Goal: Use online tool/utility: Utilize a website feature to perform a specific function

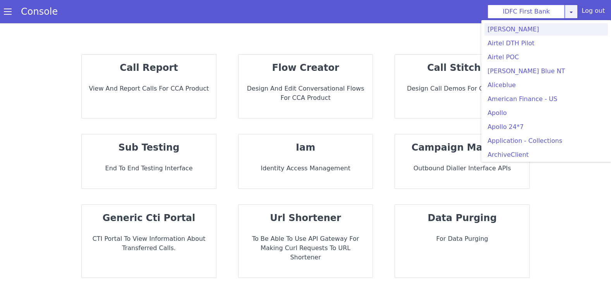
click at [571, 13] on icon at bounding box center [571, 12] width 6 height 6
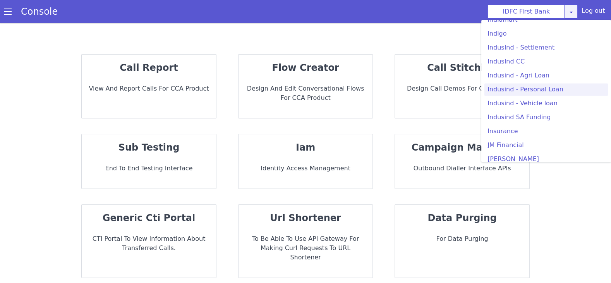
scroll to position [1018, 0]
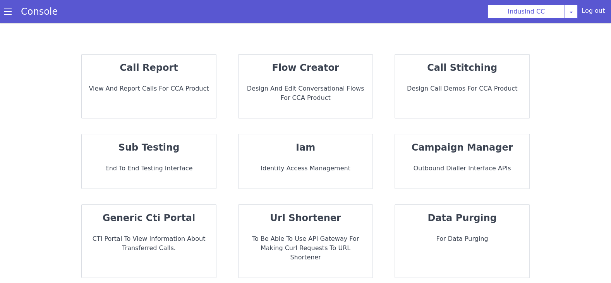
click at [175, 147] on p "sub testing" at bounding box center [149, 148] width 122 height 14
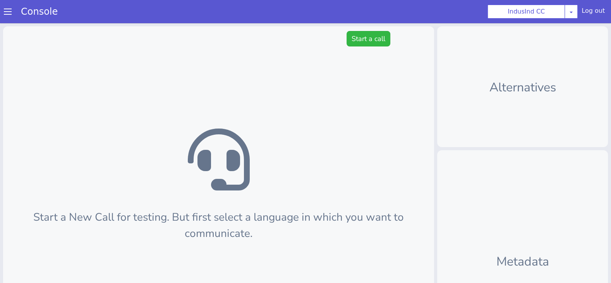
scroll to position [2, 0]
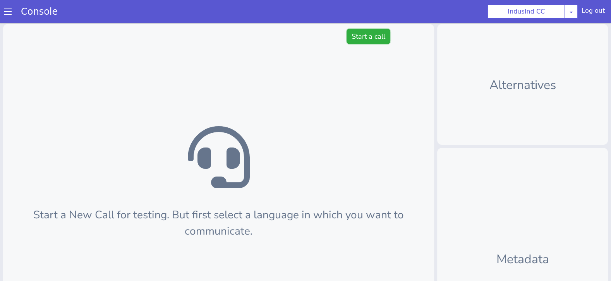
click at [361, 36] on button "Start a call" at bounding box center [369, 36] width 44 height 15
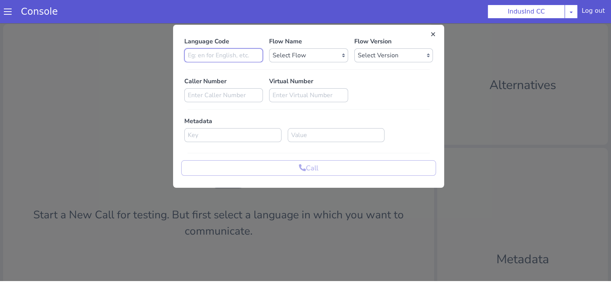
click at [204, 61] on input at bounding box center [223, 55] width 79 height 14
type input "en"
click at [315, 58] on select "Select Flow Indusind Complaint Indusind Credit Card Welcome Calling Indusind- […" at bounding box center [308, 55] width 79 height 14
select select "6ac3535f-e35c-4749-942e-9efb8a640e87"
click at [382, 48] on select "Select Version [DATE] [DATE] [DATE] [DATE] [DATE] [DATE] [DATE] [DATE] [DATE] […" at bounding box center [394, 55] width 79 height 14
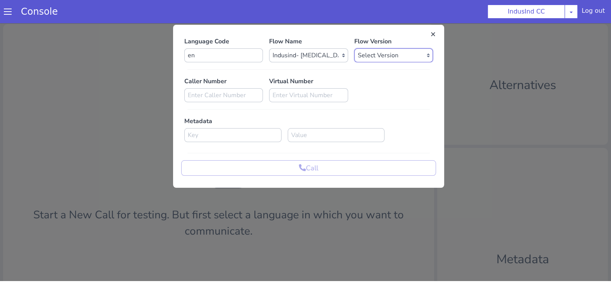
select select "[DATE]"
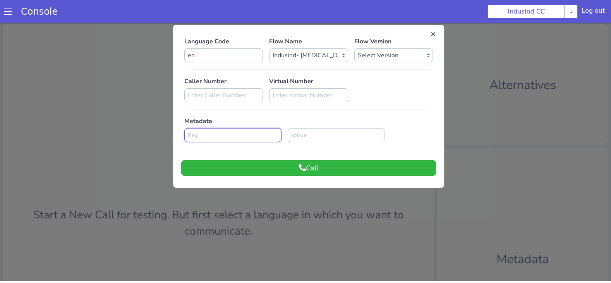
click at [215, 131] on input at bounding box center [232, 135] width 97 height 14
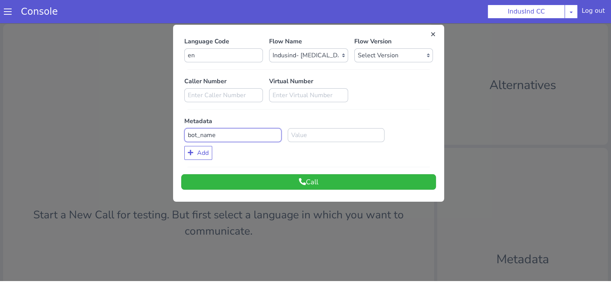
type input "bot_name"
click at [311, 135] on input at bounding box center [336, 135] width 97 height 14
type input "[DEMOGRAPHIC_DATA]"
click at [203, 149] on button "Add" at bounding box center [198, 153] width 28 height 14
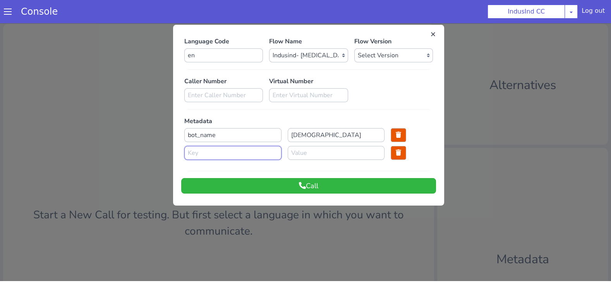
click at [203, 151] on input at bounding box center [232, 153] width 97 height 14
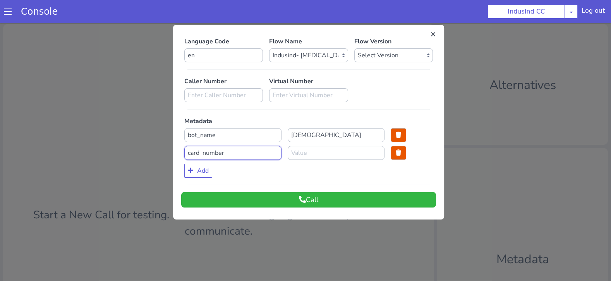
type input "card_number"
click at [313, 154] on input at bounding box center [336, 153] width 97 height 14
type input "4559"
click at [209, 170] on button "Add" at bounding box center [198, 171] width 28 height 14
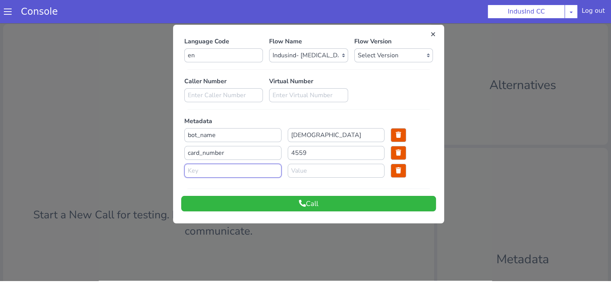
click at [206, 176] on input at bounding box center [232, 171] width 97 height 14
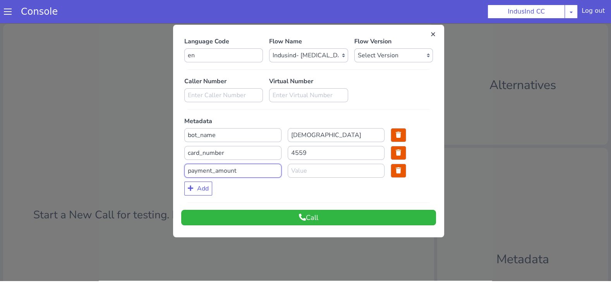
type input "payment_amount"
click at [313, 169] on input at bounding box center [336, 171] width 97 height 14
type input "7362"
click at [206, 190] on button "Add" at bounding box center [198, 189] width 28 height 14
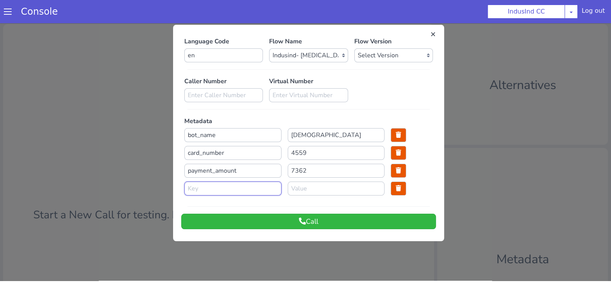
click at [206, 190] on input at bounding box center [232, 189] width 97 height 14
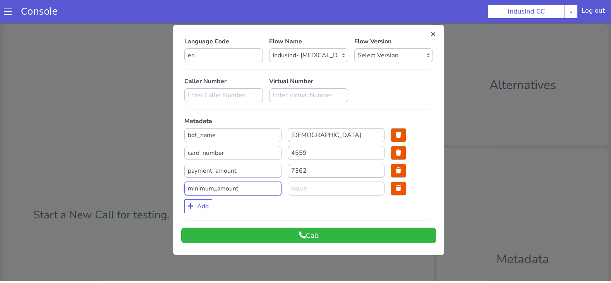
type input "minimum_amount"
click at [316, 190] on input at bounding box center [336, 189] width 97 height 14
type input "6372"
click at [268, 232] on button "Call" at bounding box center [308, 235] width 255 height 15
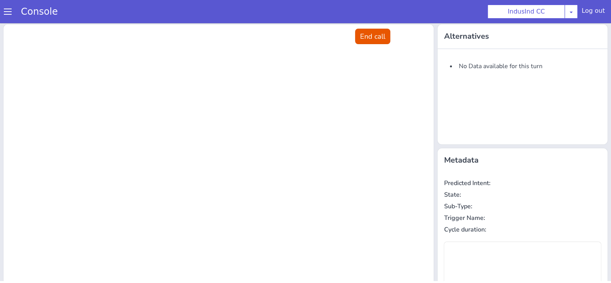
scroll to position [0, 0]
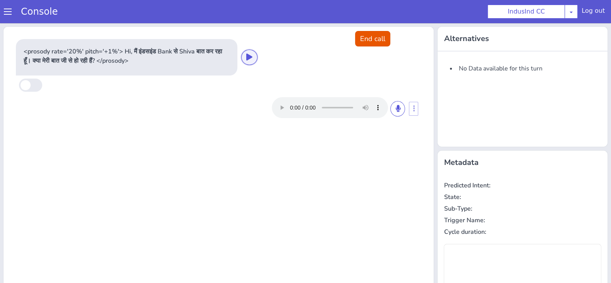
click at [256, 59] on button at bounding box center [249, 57] width 16 height 15
click at [251, 55] on icon at bounding box center [249, 56] width 6 height 7
drag, startPoint x: 380, startPoint y: 40, endPoint x: 388, endPoint y: 88, distance: 49.5
click at [388, 88] on div "End call <prosody rate='20%' pitch='+1%'> Hi, मैं इंडसइंड Bank से Shiva बात कर …" at bounding box center [218, 210] width 431 height 369
click at [400, 107] on icon at bounding box center [398, 108] width 5 height 7
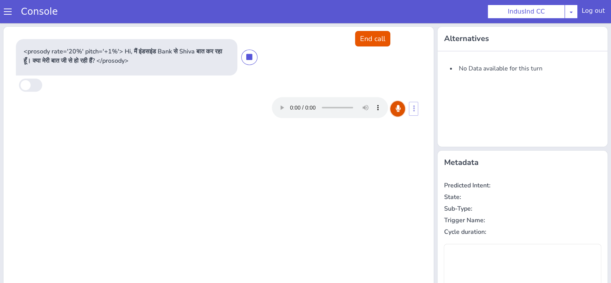
click at [400, 107] on icon at bounding box center [398, 108] width 5 height 7
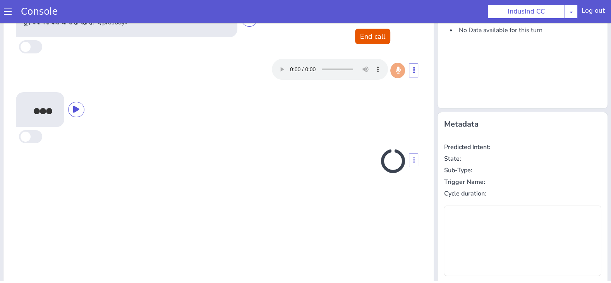
scroll to position [26, 0]
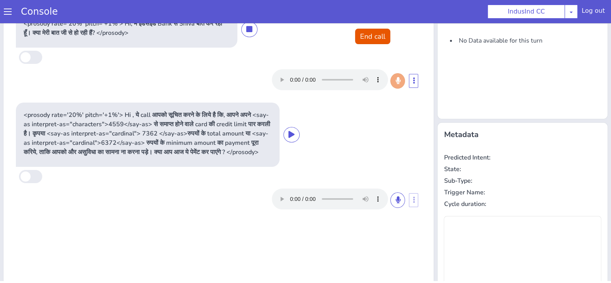
type input "null"
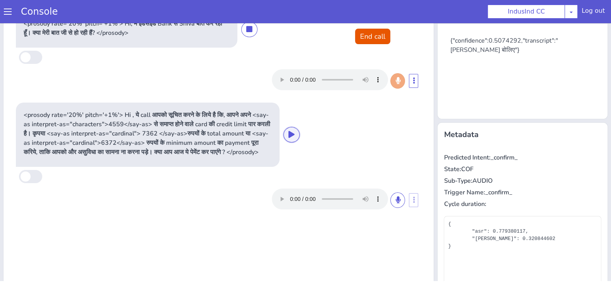
click at [293, 143] on button at bounding box center [292, 134] width 16 height 15
click at [293, 138] on icon at bounding box center [292, 134] width 6 height 7
click at [370, 36] on button "End call" at bounding box center [372, 36] width 35 height 15
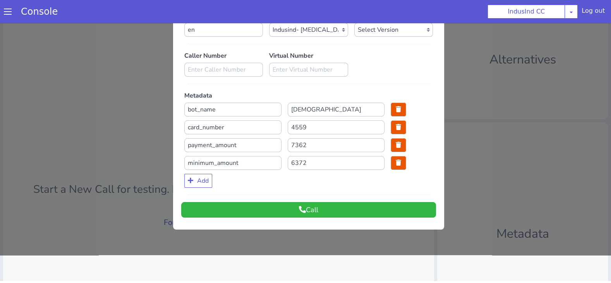
click at [199, 189] on div "Language Code en Flow Name Select Flow Indusind Complaint Indusind Credit Card …" at bounding box center [308, 114] width 255 height 207
click at [198, 181] on button "Add" at bounding box center [198, 181] width 28 height 14
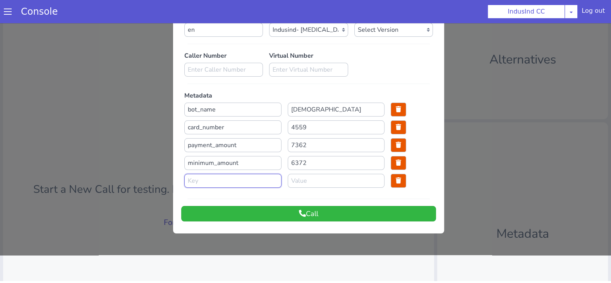
click at [198, 181] on input at bounding box center [232, 181] width 97 height 14
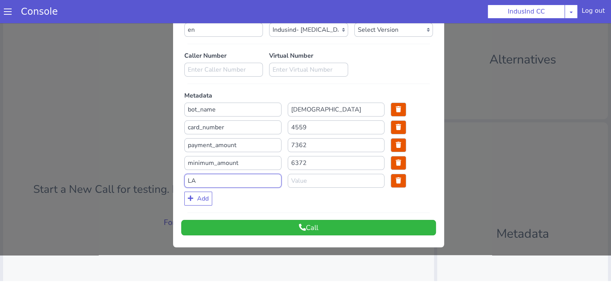
type input "L"
type input "language_code"
click at [319, 182] on input at bounding box center [336, 181] width 97 height 14
type input "ta"
click at [293, 222] on button "Call" at bounding box center [308, 227] width 255 height 15
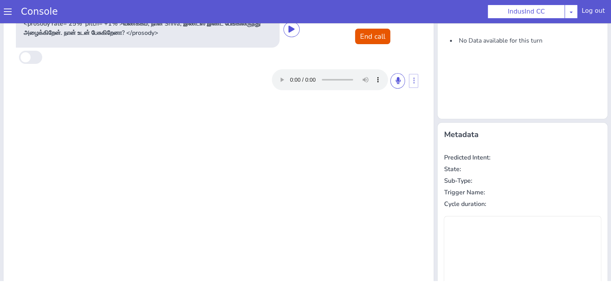
scroll to position [0, 0]
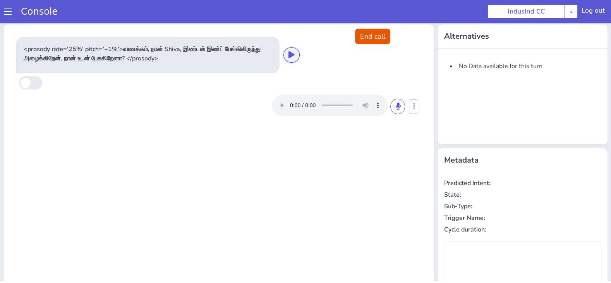
click at [291, 55] on icon at bounding box center [292, 54] width 6 height 7
click at [403, 102] on button at bounding box center [398, 106] width 15 height 15
click at [400, 105] on icon at bounding box center [398, 106] width 5 height 7
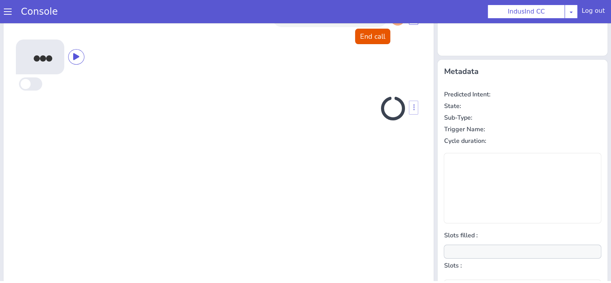
scroll to position [86, 0]
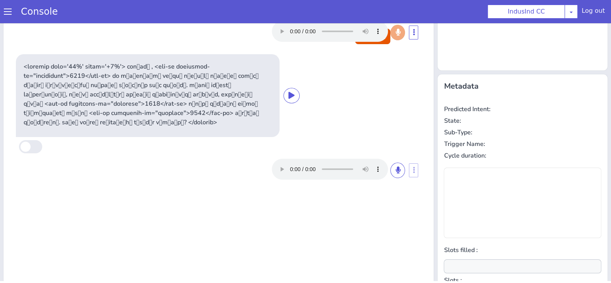
type input "null"
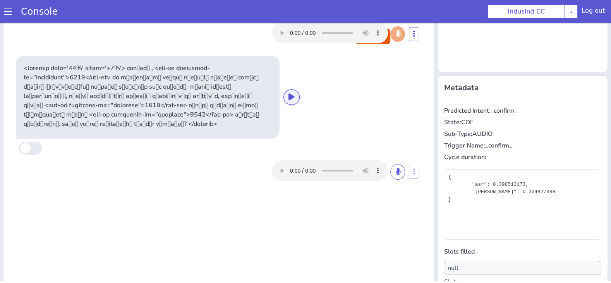
click at [296, 94] on button at bounding box center [292, 96] width 16 height 15
click at [291, 96] on icon at bounding box center [292, 96] width 6 height 7
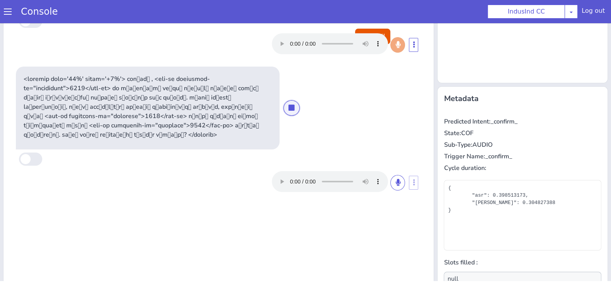
scroll to position [0, 0]
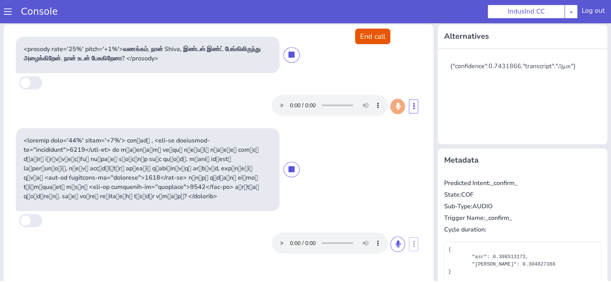
click at [365, 134] on div at bounding box center [219, 169] width 406 height 83
click at [365, 133] on div at bounding box center [219, 169] width 406 height 83
click at [375, 34] on button "End call" at bounding box center [372, 36] width 35 height 15
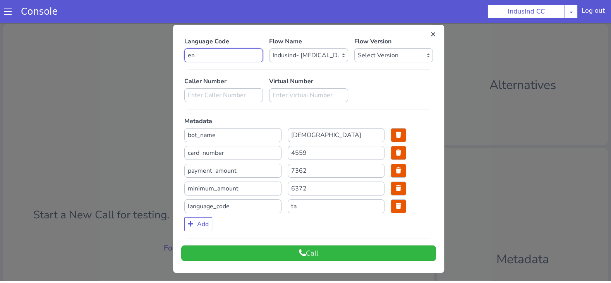
click at [224, 55] on input "en" at bounding box center [223, 55] width 79 height 14
click at [318, 208] on input "ta" at bounding box center [336, 207] width 97 height 14
type input "te"
click at [284, 253] on button "Call" at bounding box center [308, 253] width 255 height 15
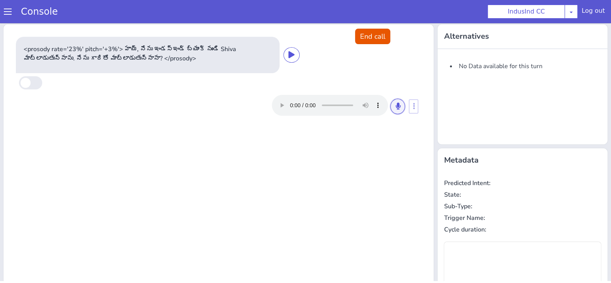
click at [397, 106] on icon at bounding box center [398, 106] width 5 height 7
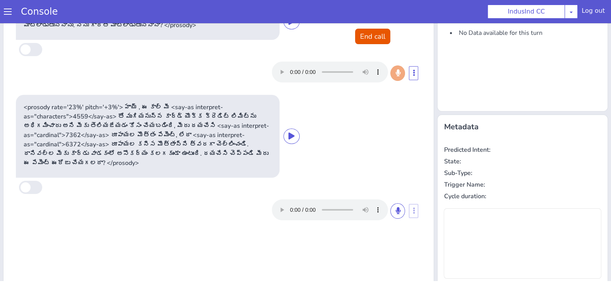
type input "null"
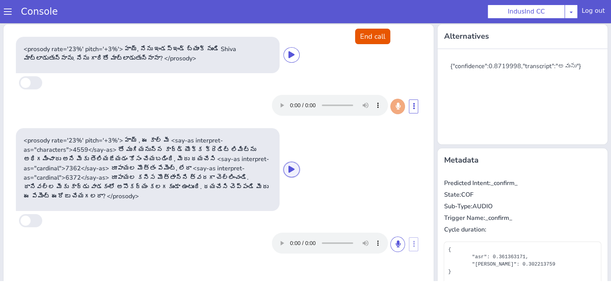
click at [296, 171] on button at bounding box center [292, 169] width 16 height 15
click at [289, 169] on icon at bounding box center [292, 169] width 6 height 7
click at [394, 236] on div at bounding box center [338, 243] width 133 height 21
click at [396, 243] on icon at bounding box center [398, 244] width 5 height 7
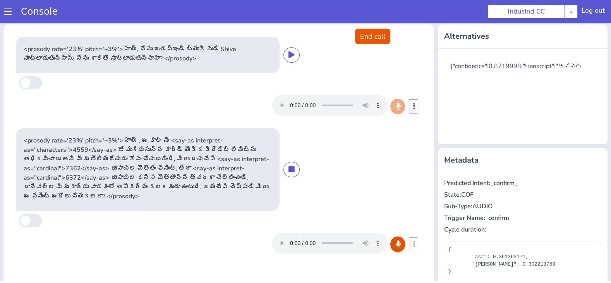
click at [396, 243] on icon at bounding box center [398, 244] width 5 height 7
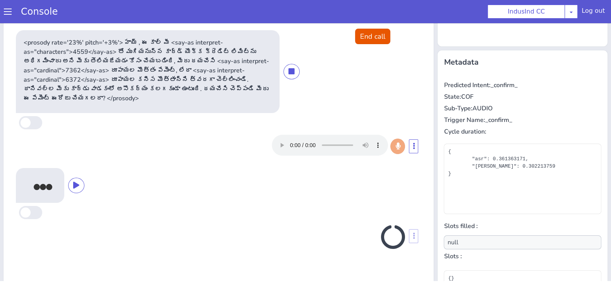
scroll to position [112, 0]
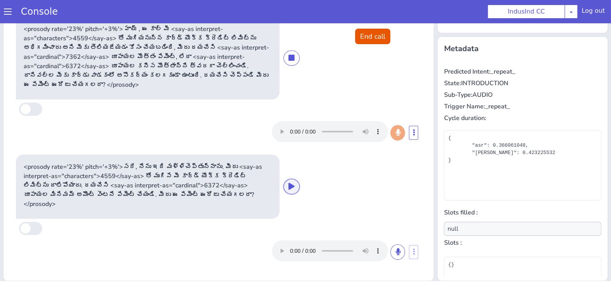
click at [291, 183] on icon at bounding box center [292, 186] width 6 height 7
click at [292, 183] on icon at bounding box center [292, 186] width 6 height 7
click at [400, 248] on icon at bounding box center [398, 251] width 5 height 7
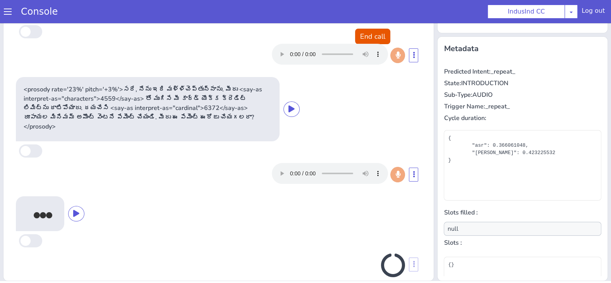
scroll to position [80, 0]
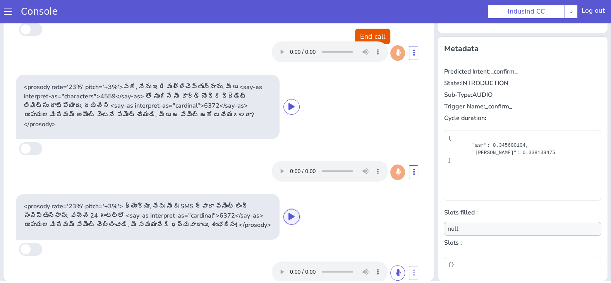
click at [291, 213] on icon at bounding box center [292, 216] width 6 height 7
click at [366, 36] on button "End call" at bounding box center [372, 36] width 35 height 15
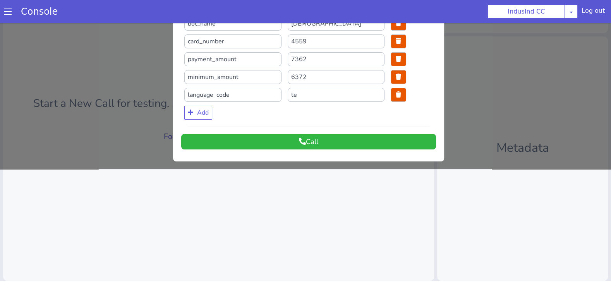
scroll to position [0, 0]
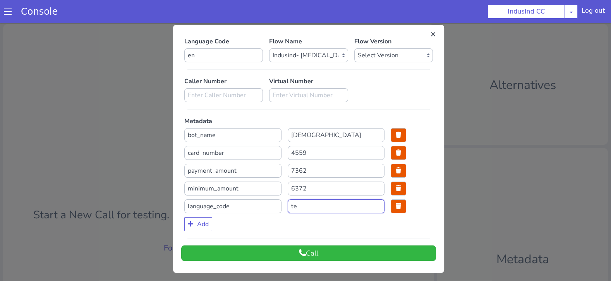
click at [303, 209] on input "te" at bounding box center [336, 207] width 97 height 14
type input "en"
click at [311, 250] on button "Call" at bounding box center [308, 253] width 255 height 15
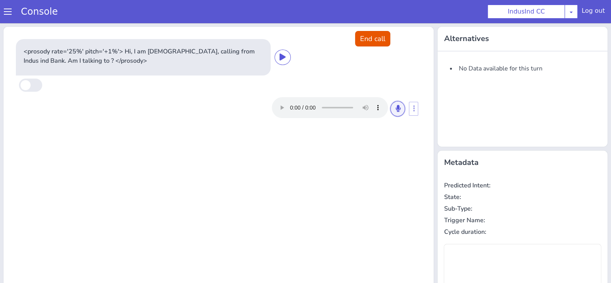
click at [397, 109] on icon at bounding box center [398, 108] width 5 height 7
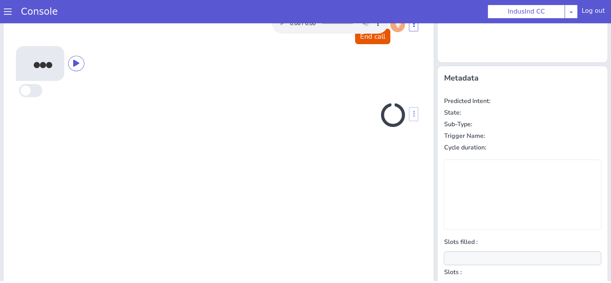
scroll to position [61, 0]
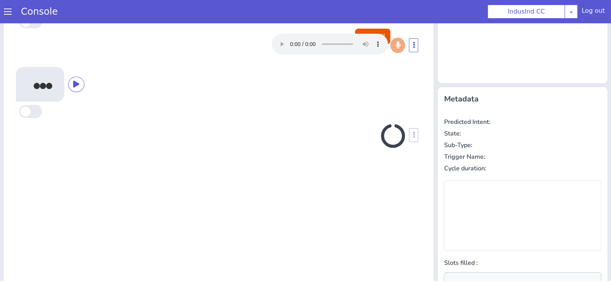
type input "null"
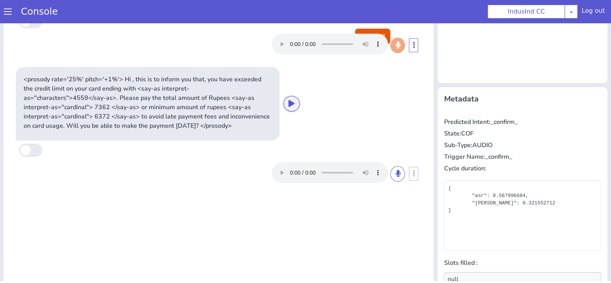
click at [291, 106] on icon at bounding box center [292, 103] width 6 height 7
click at [398, 172] on icon at bounding box center [398, 173] width 5 height 7
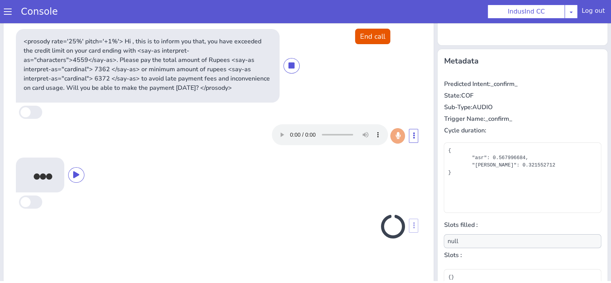
scroll to position [96, 0]
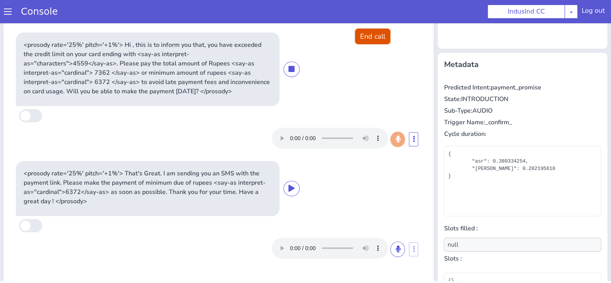
click at [368, 40] on button "End call" at bounding box center [372, 36] width 35 height 15
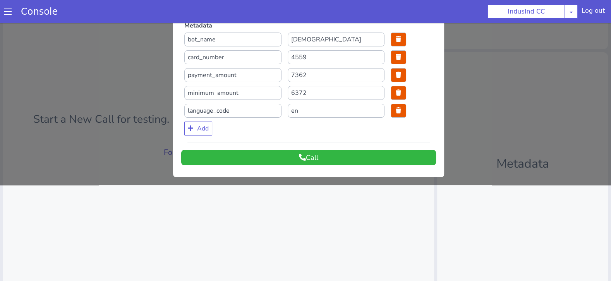
scroll to position [0, 0]
